Goal: Task Accomplishment & Management: Use online tool/utility

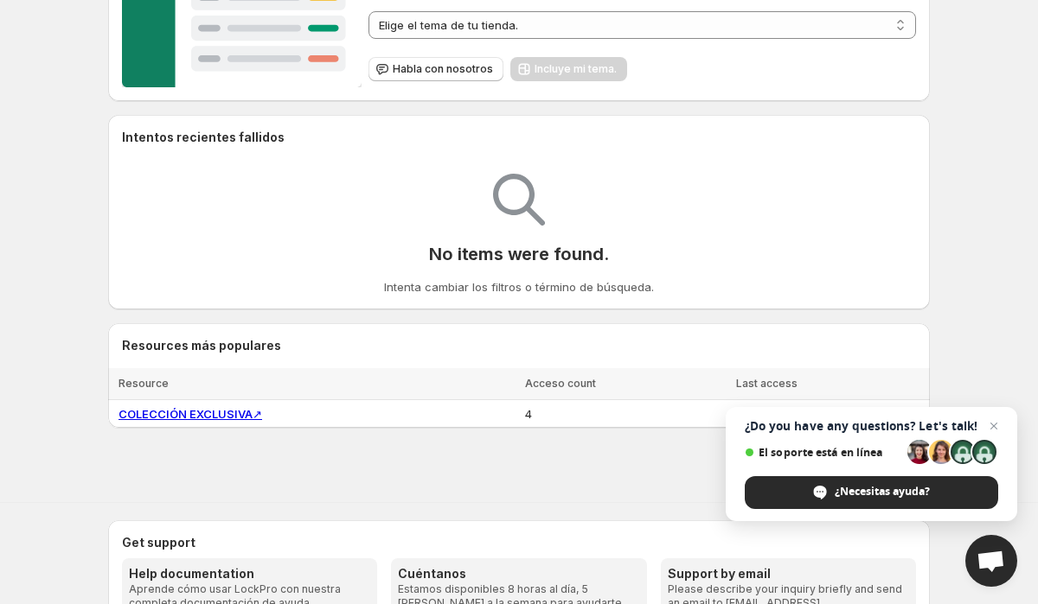
scroll to position [374, 0]
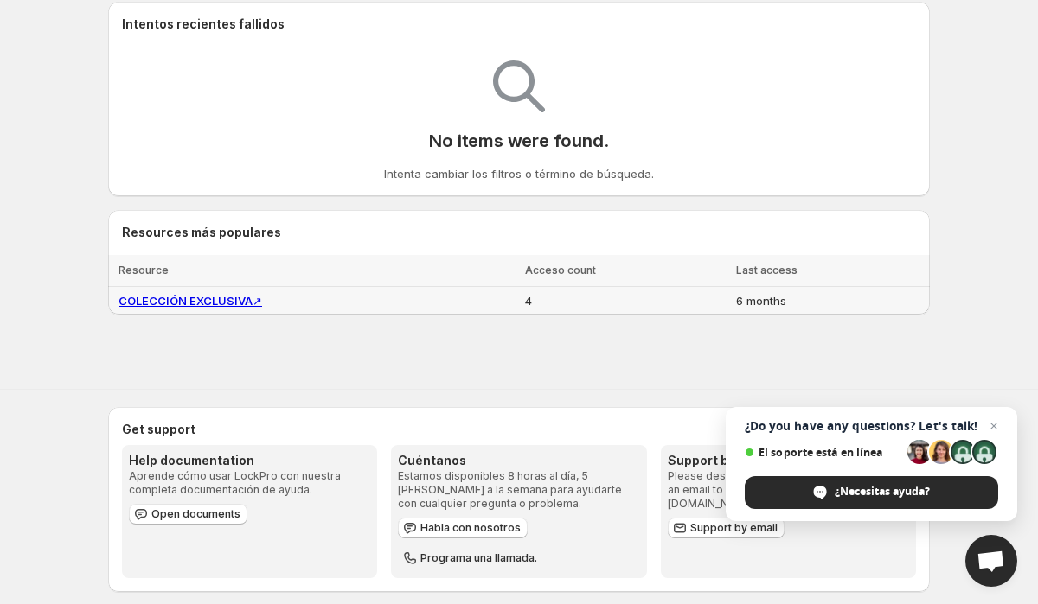
click at [227, 299] on link "COLECCIÓN EXCLUSIVA ↗" at bounding box center [190, 301] width 144 height 14
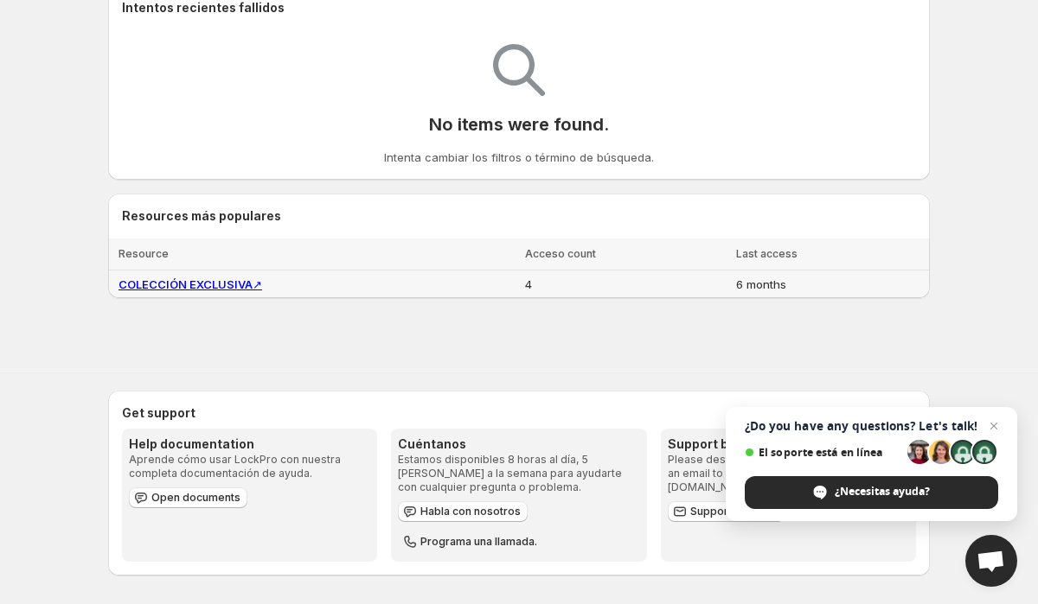
scroll to position [0, 0]
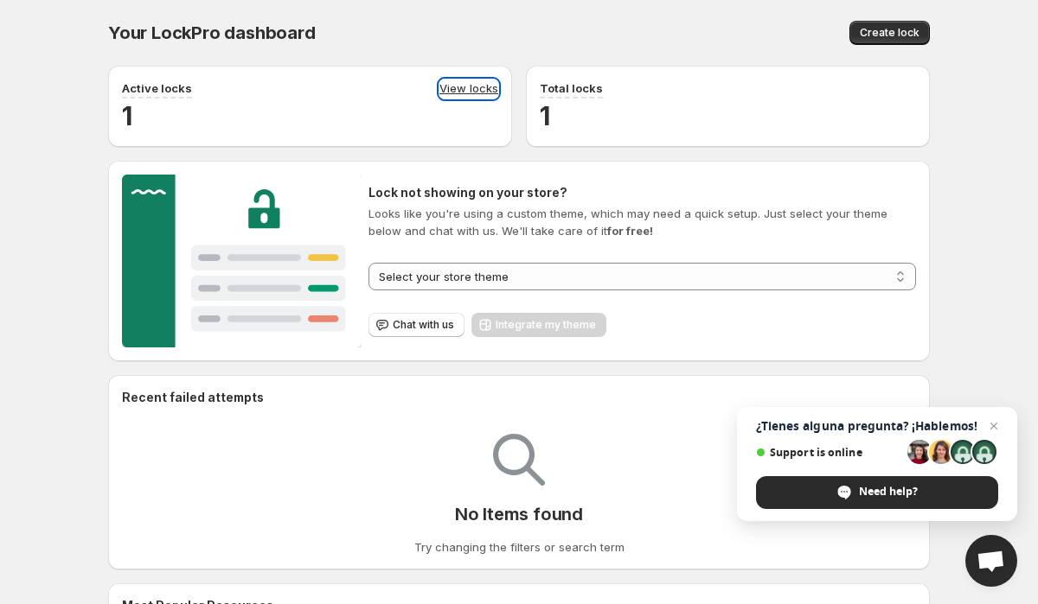
click at [450, 90] on link "View locks" at bounding box center [468, 89] width 59 height 19
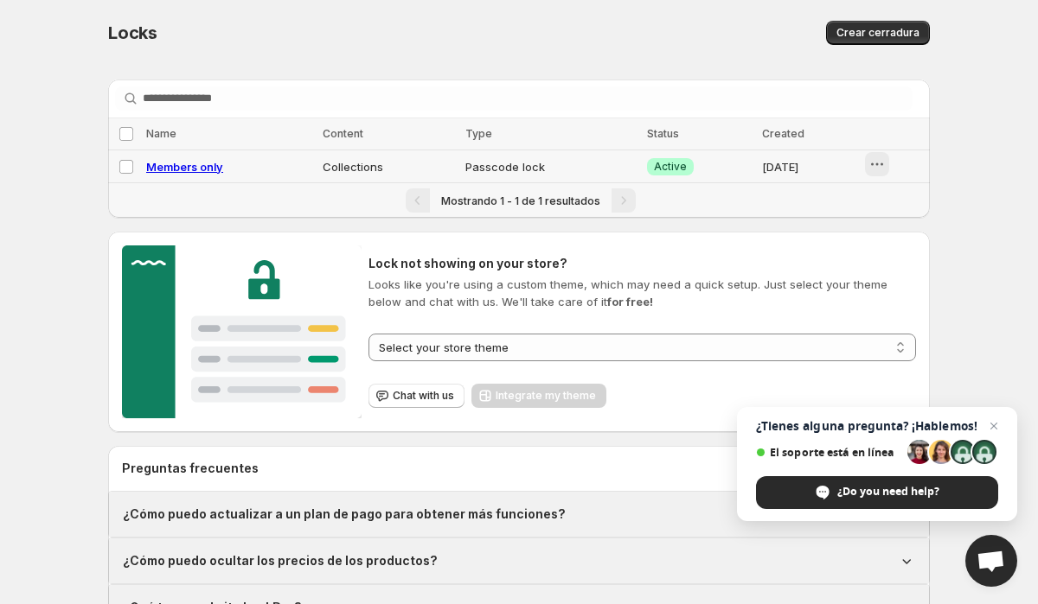
click at [883, 163] on icon "button" at bounding box center [881, 164] width 3 height 3
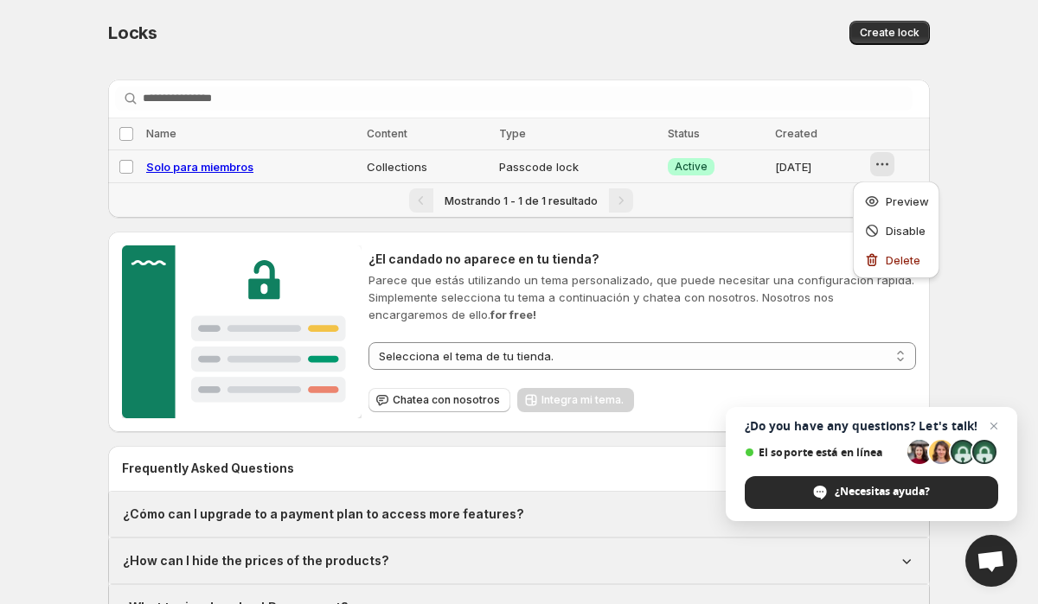
click at [463, 170] on td "Collections" at bounding box center [427, 166] width 133 height 33
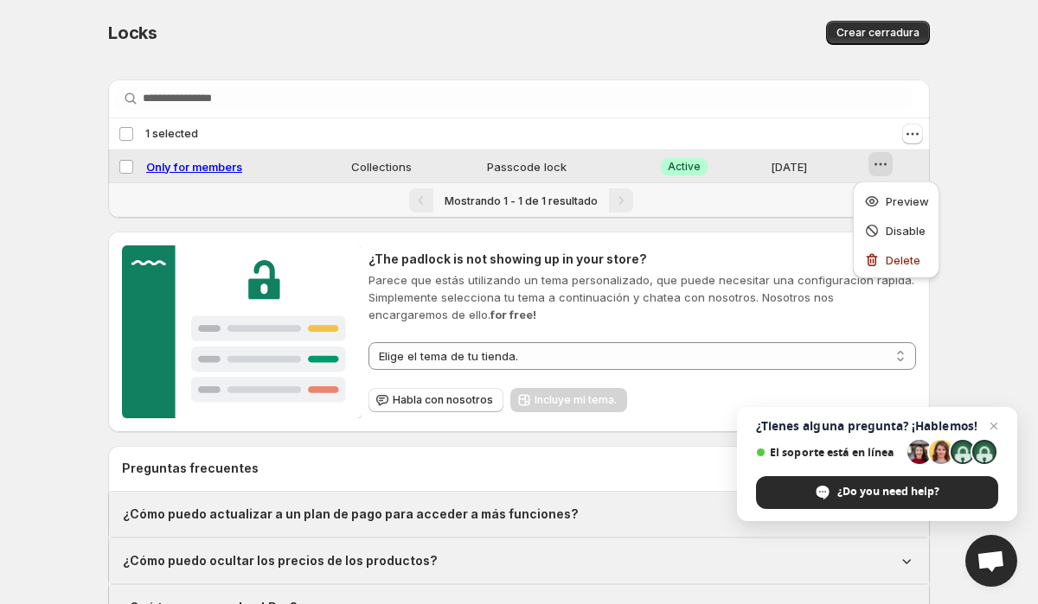
click at [482, 171] on td "Passcode lock" at bounding box center [568, 166] width 173 height 33
